Goal: Browse casually

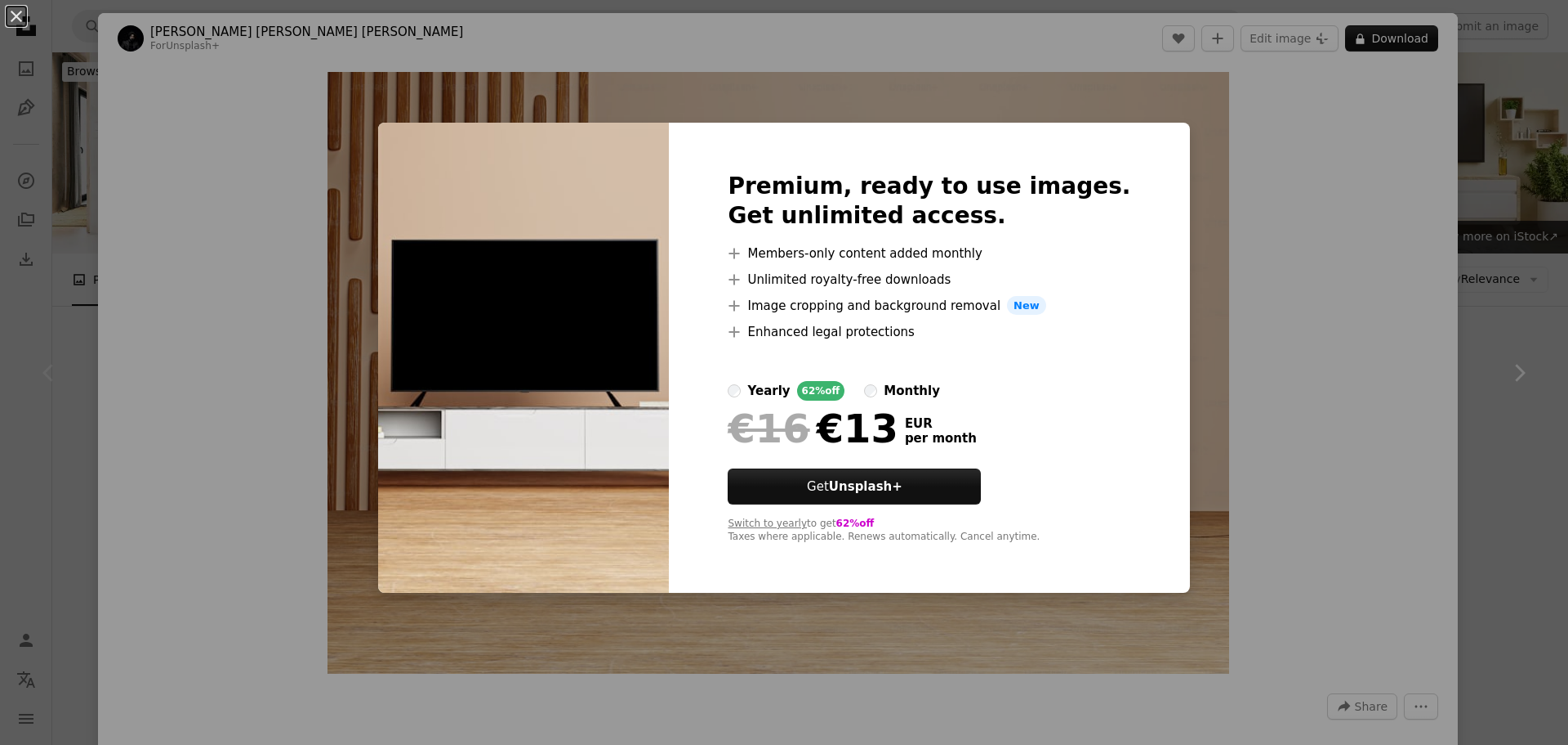
click at [790, 391] on div "yearly" at bounding box center [768, 390] width 43 height 20
click at [911, 391] on div "monthly" at bounding box center [911, 390] width 56 height 20
click at [790, 381] on div "yearly" at bounding box center [768, 390] width 43 height 20
click at [740, 329] on icon at bounding box center [734, 331] width 10 height 10
click at [790, 394] on div "yearly" at bounding box center [768, 390] width 43 height 20
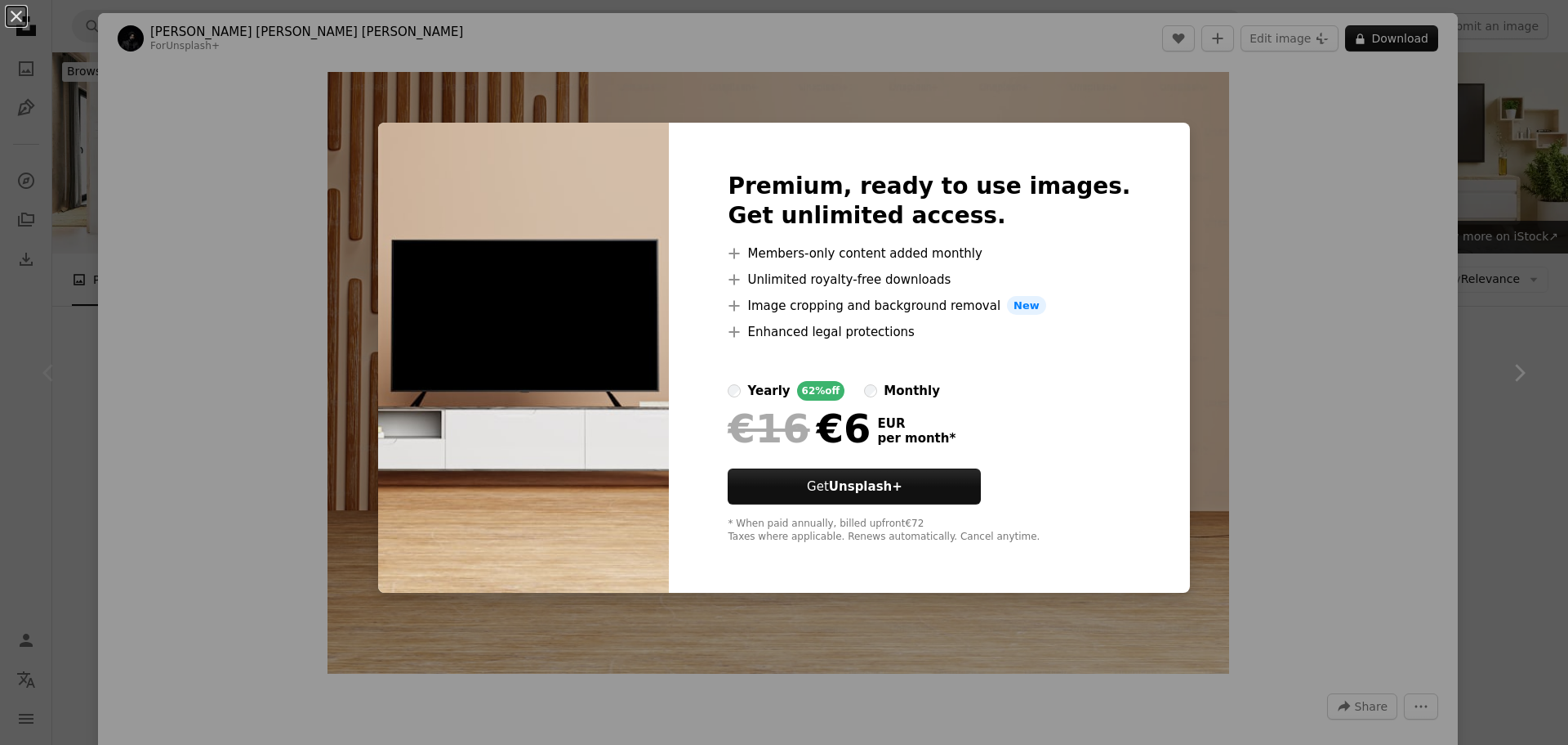
click at [749, 385] on div "Premium, ready to use images. Get unlimited access. A plus sign Members-only co…" at bounding box center [929, 358] width 520 height 471
click at [741, 257] on icon "A plus sign" at bounding box center [734, 253] width 13 height 13
click at [741, 254] on icon "A plus sign" at bounding box center [734, 253] width 13 height 13
click at [740, 278] on icon at bounding box center [734, 279] width 10 height 10
click at [902, 399] on div "monthly" at bounding box center [911, 390] width 56 height 20
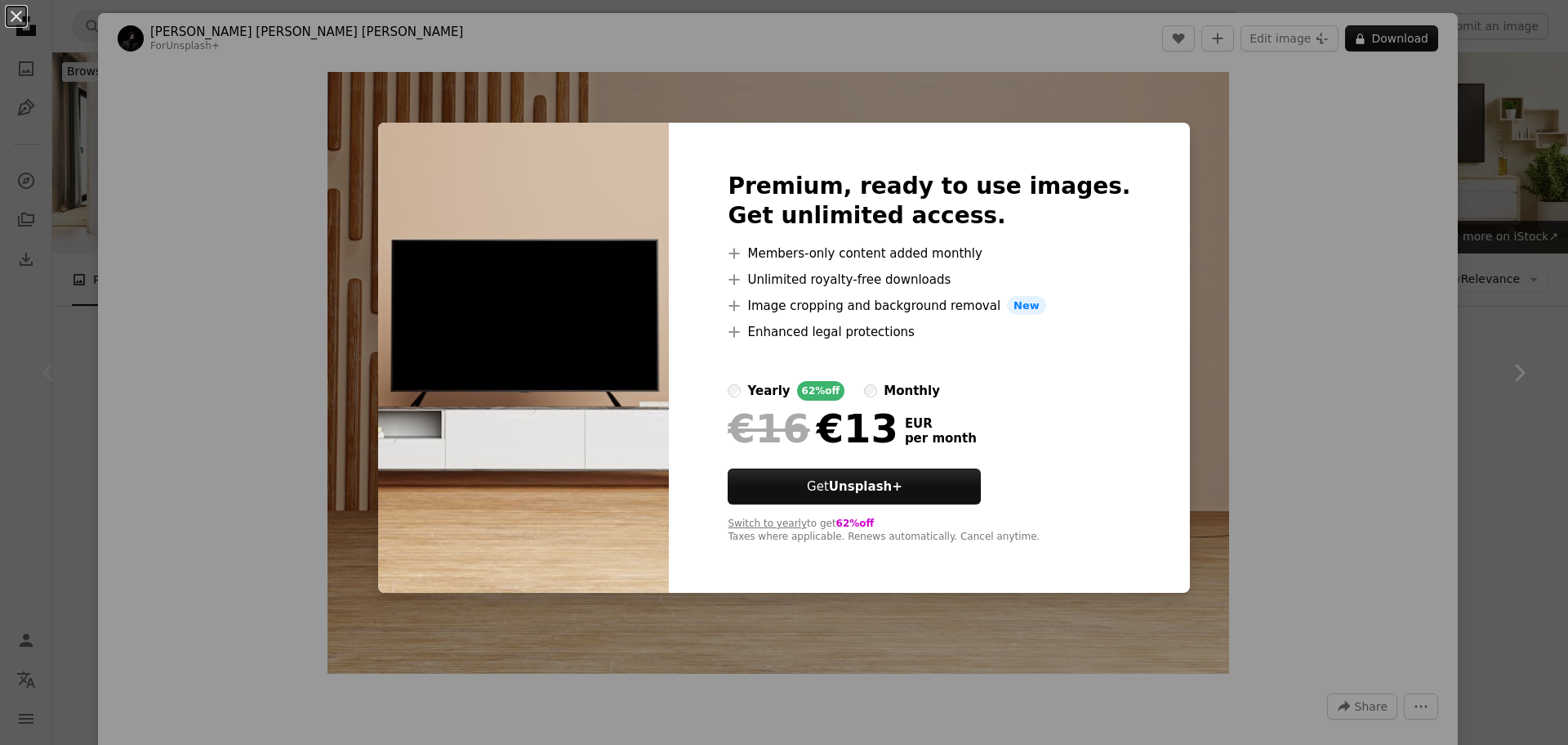
drag, startPoint x: 783, startPoint y: 416, endPoint x: 781, endPoint y: 406, distance: 10.2
click at [783, 415] on span "€16" at bounding box center [768, 428] width 82 height 43
click at [779, 398] on div "Premium, ready to use images. Get unlimited access. A plus sign Members-only co…" at bounding box center [929, 358] width 520 height 471
drag, startPoint x: 1039, startPoint y: 298, endPoint x: 1030, endPoint y: 304, distance: 10.8
click at [1039, 299] on span "New" at bounding box center [1026, 305] width 39 height 20
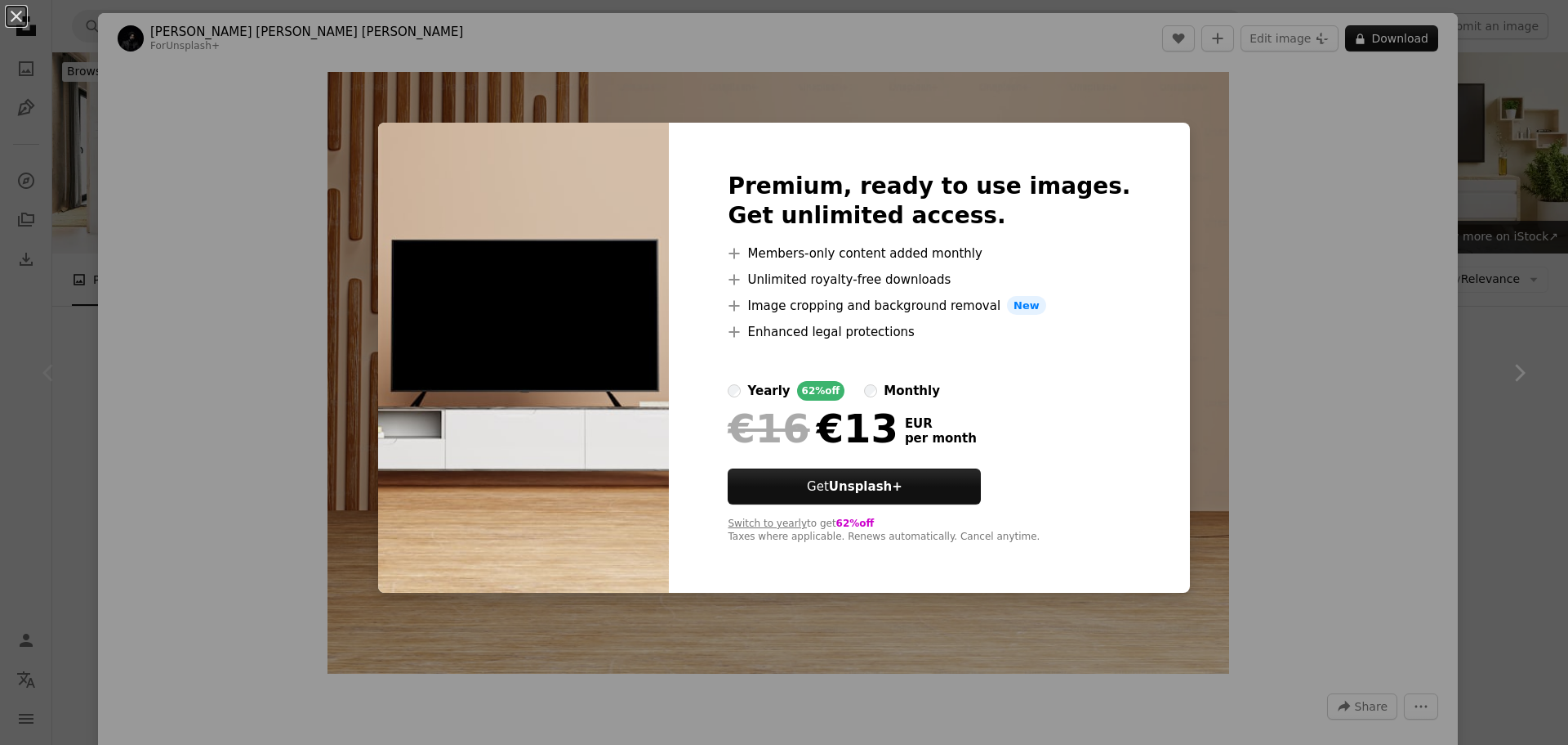
click at [1030, 304] on span "New" at bounding box center [1026, 305] width 39 height 20
click at [770, 383] on label "yearly 62% off" at bounding box center [785, 390] width 117 height 20
click at [1392, 222] on div "An X shape Premium, ready to use images. Get unlimited access. A plus sign Memb…" at bounding box center [784, 372] width 1568 height 745
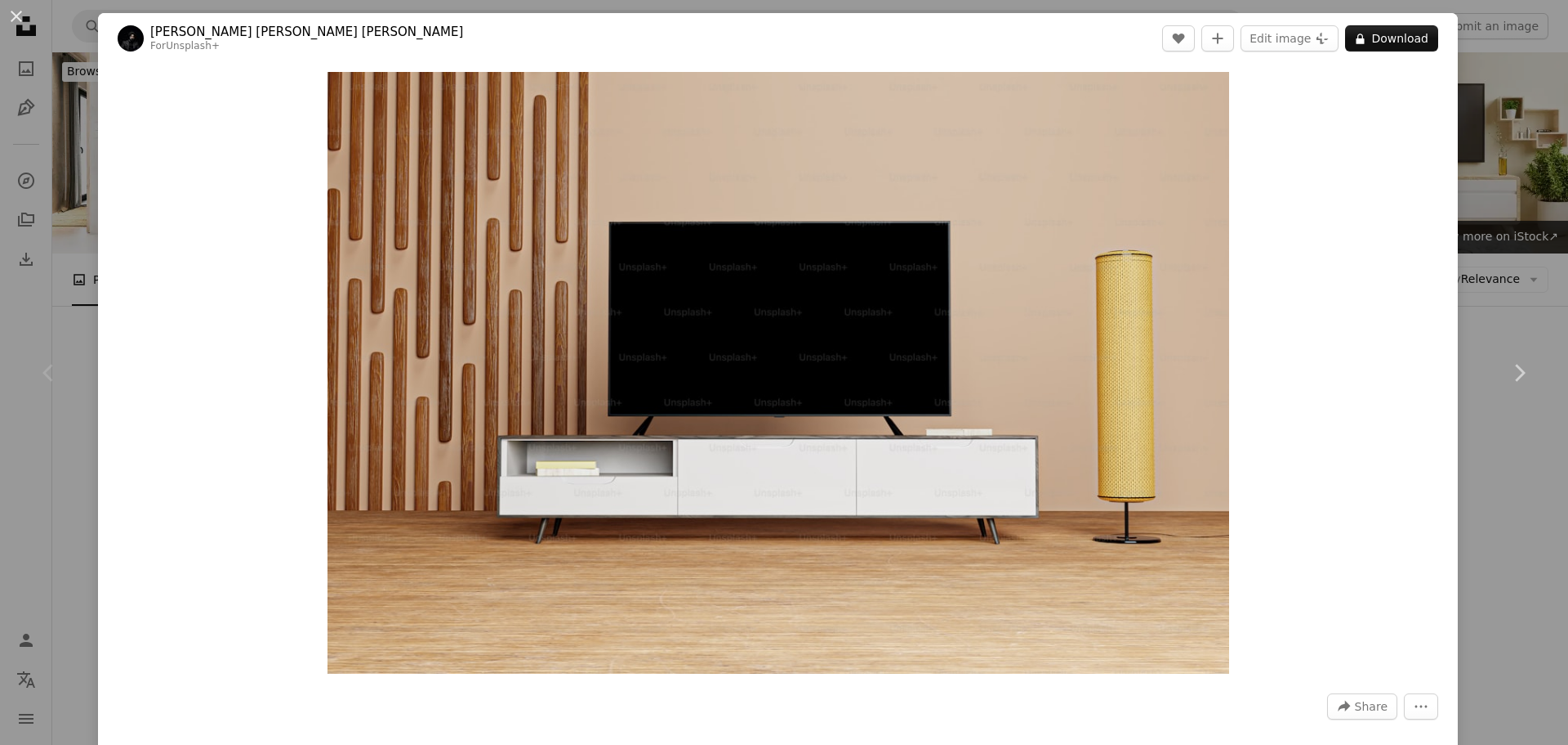
click at [1527, 95] on div "An X shape Chevron left Chevron right [PERSON_NAME] [PERSON_NAME] [PERSON_NAME]…" at bounding box center [784, 372] width 1568 height 745
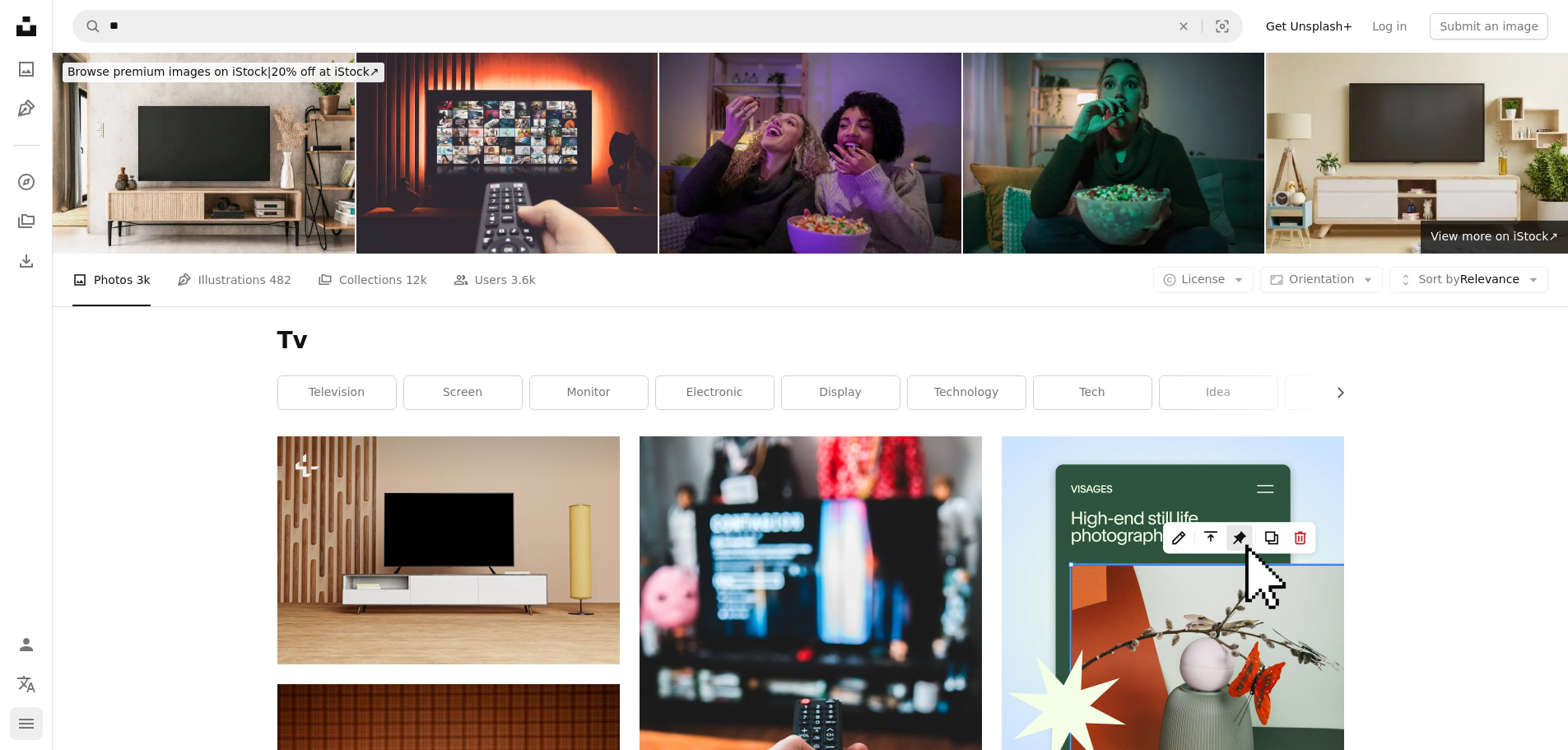
click at [26, 718] on icon "Menu" at bounding box center [26, 723] width 14 height 10
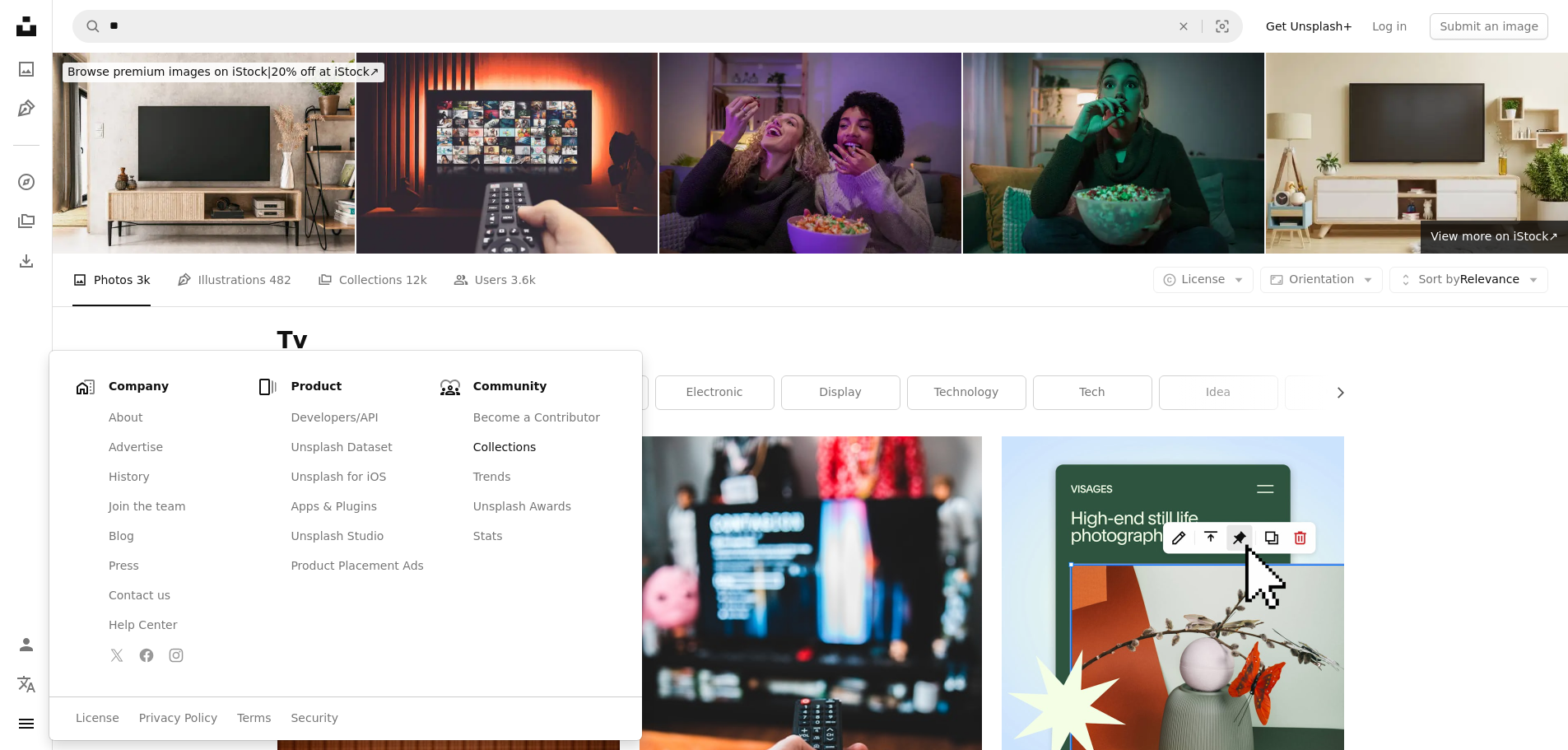
click at [484, 437] on link "Collections" at bounding box center [540, 447] width 152 height 30
